Goal: Task Accomplishment & Management: Manage account settings

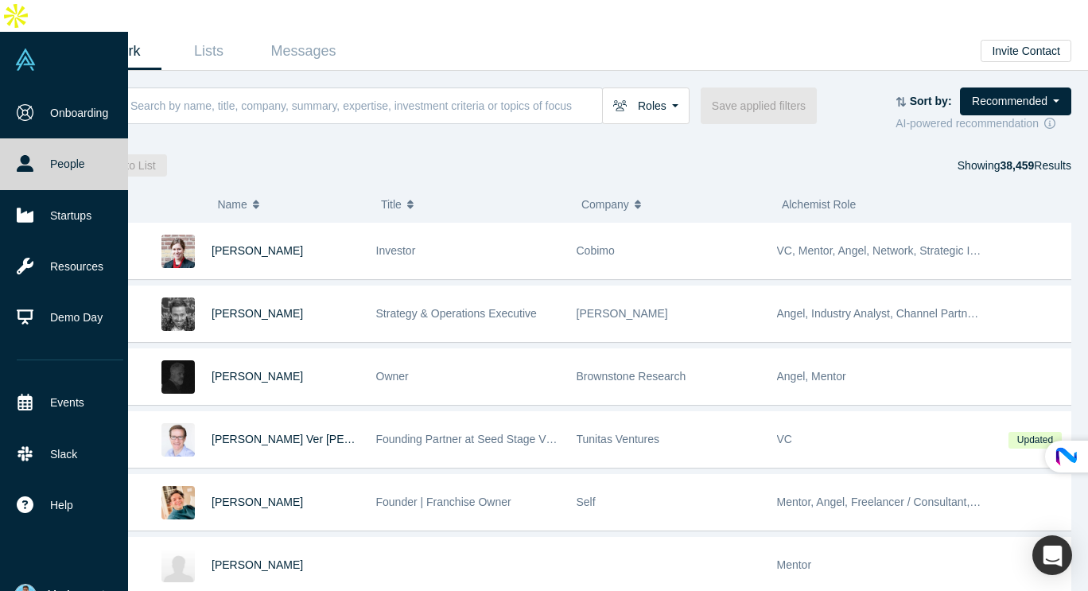
click at [26, 584] on img at bounding box center [25, 595] width 22 height 22
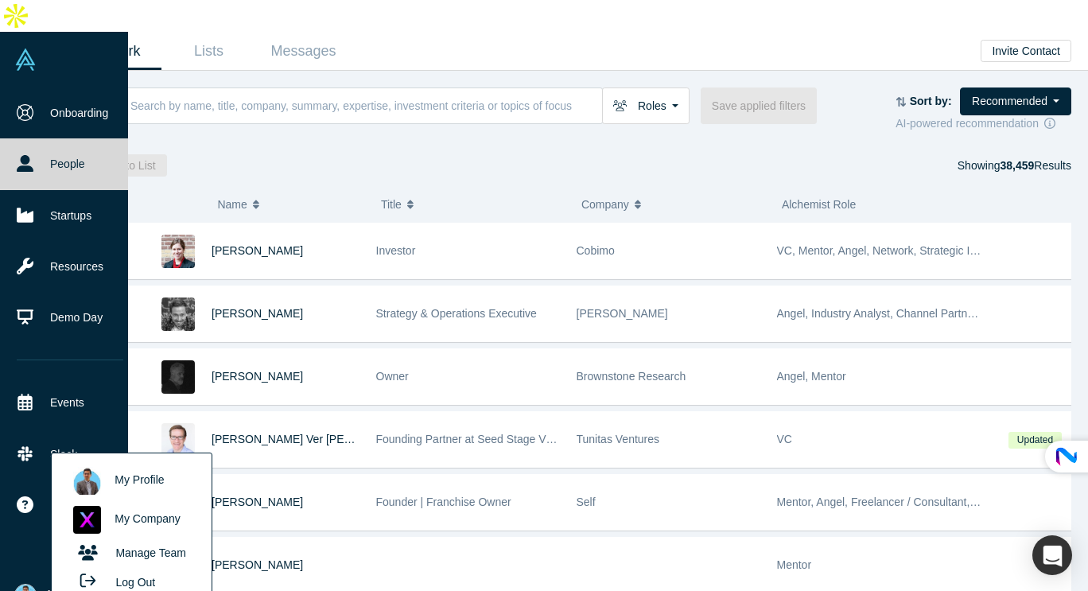
click at [118, 567] on button "Log Out" at bounding box center [112, 581] width 95 height 29
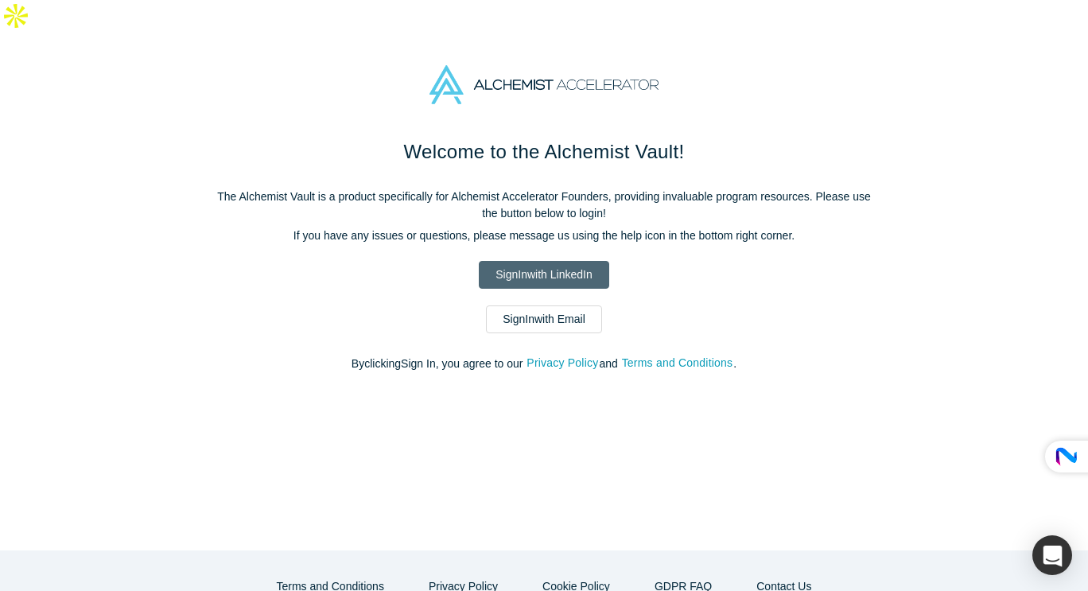
click at [561, 261] on link "Sign In with LinkedIn" at bounding box center [544, 275] width 130 height 28
